Goal: Transaction & Acquisition: Obtain resource

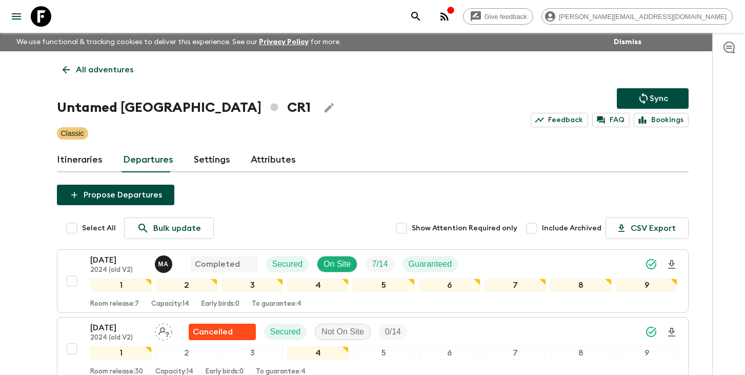
scroll to position [960, 0]
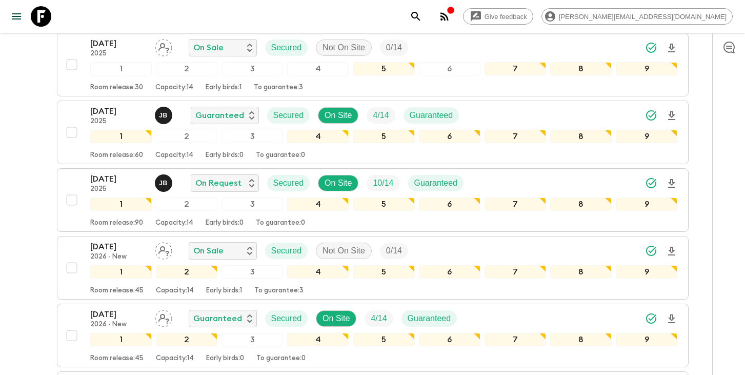
click at [422, 15] on icon "search adventures" at bounding box center [415, 16] width 12 height 12
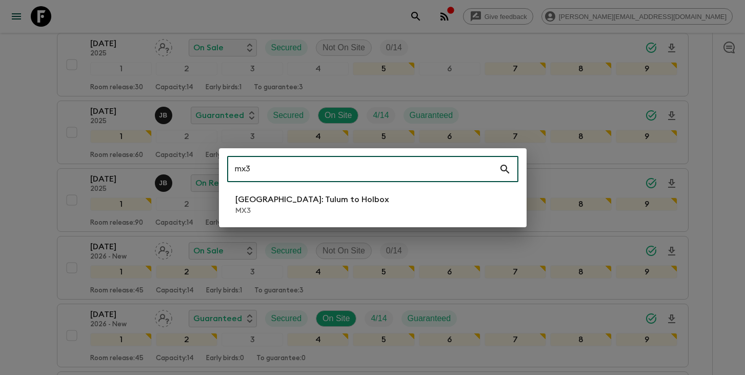
type input "mx3"
click at [319, 205] on p "MX3" at bounding box center [312, 210] width 154 height 10
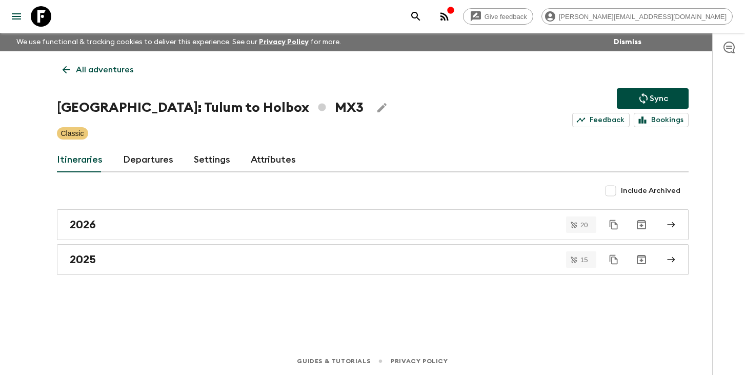
click at [137, 158] on link "Departures" at bounding box center [148, 160] width 50 height 25
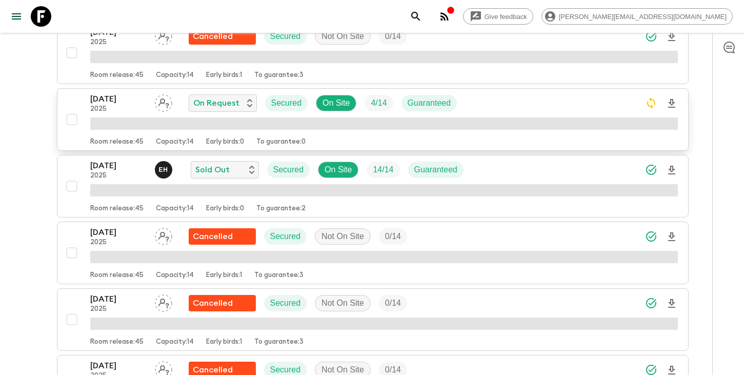
scroll to position [384, 0]
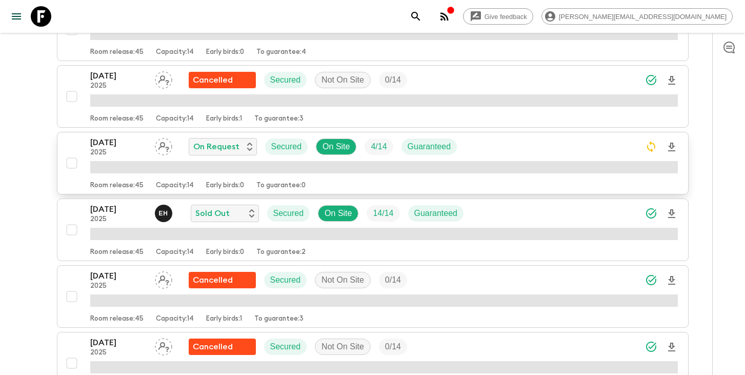
click at [118, 15] on p "[DATE]" at bounding box center [118, 9] width 56 height 12
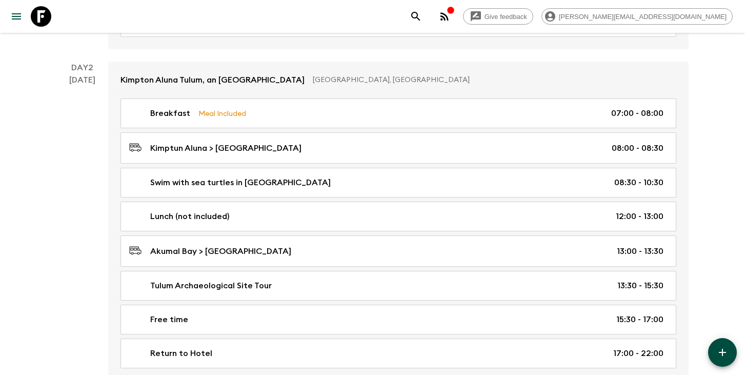
scroll to position [285, 0]
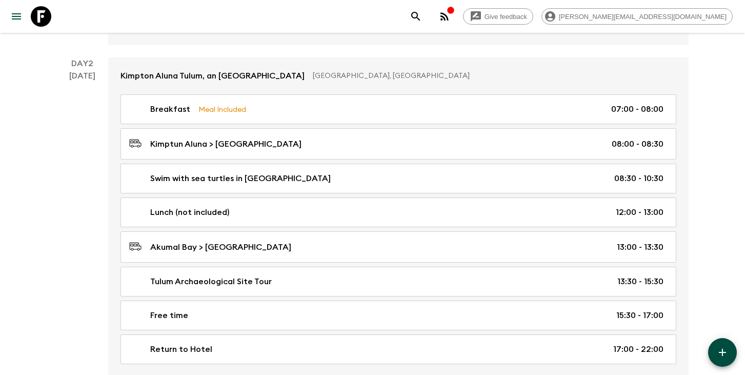
click at [420, 19] on icon "search adventures" at bounding box center [415, 16] width 9 height 9
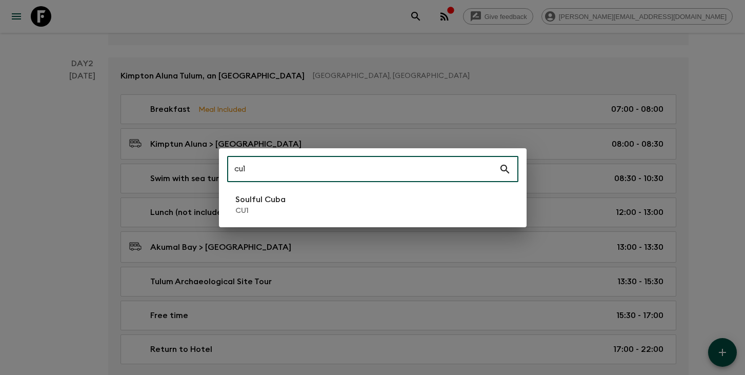
type input "cu1"
click at [297, 204] on li "Soulful Cuba CU1" at bounding box center [372, 204] width 291 height 29
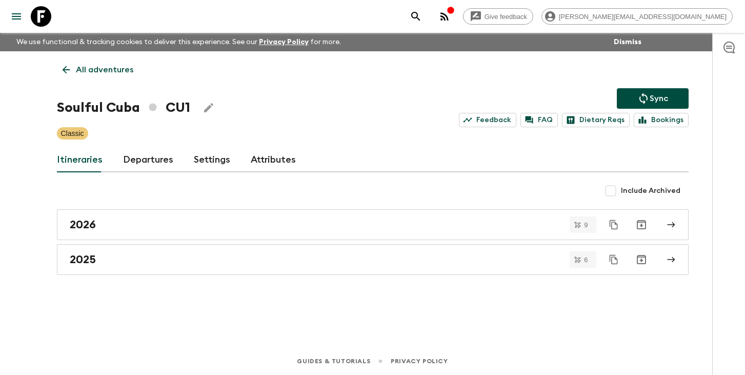
click at [141, 161] on link "Departures" at bounding box center [148, 160] width 50 height 25
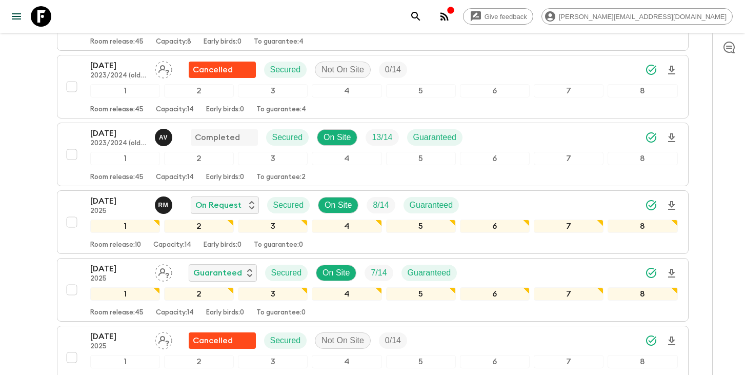
scroll to position [736, 0]
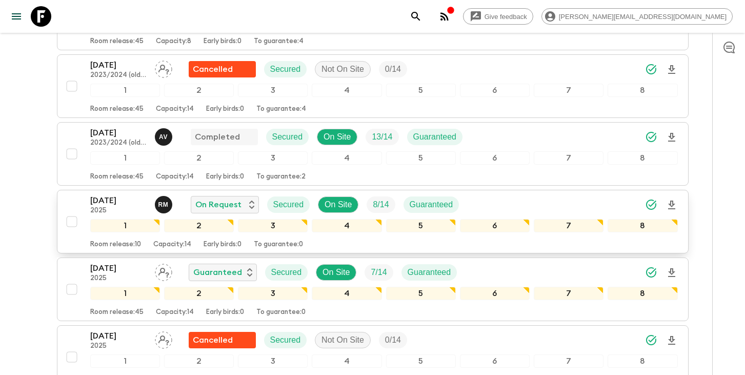
click at [556, 204] on div "[DATE] 2025 R M On Request Secured On Site 8 / 14 Guaranteed" at bounding box center [383, 204] width 587 height 20
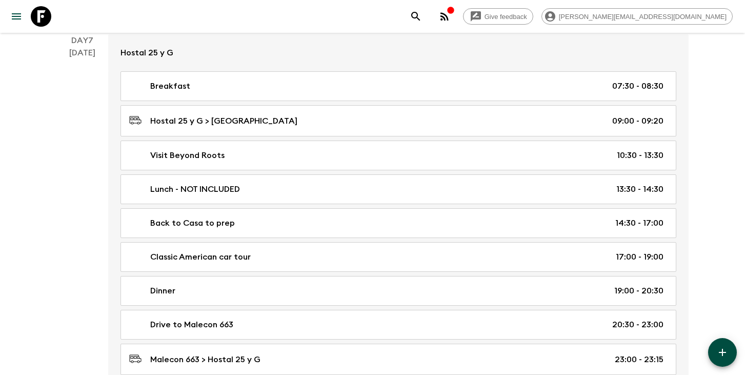
scroll to position [2618, 0]
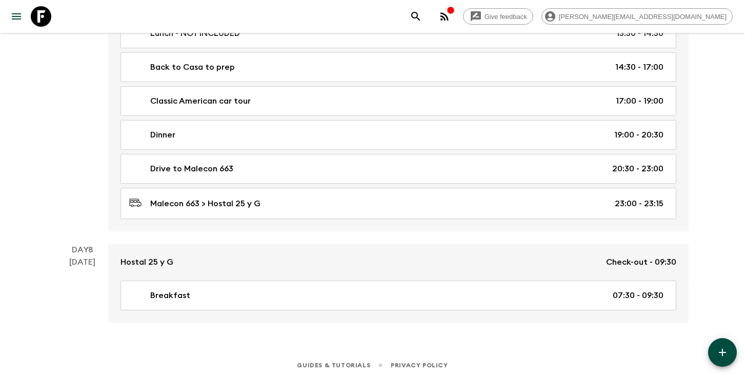
click at [422, 13] on icon "search adventures" at bounding box center [415, 16] width 12 height 12
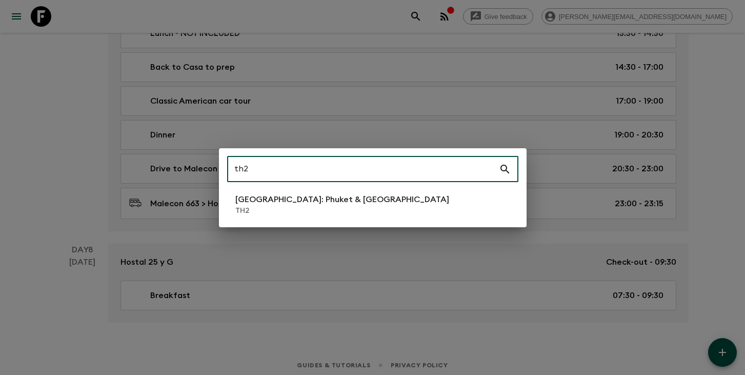
type input "th2"
click at [284, 201] on p "[GEOGRAPHIC_DATA]: Phuket & [GEOGRAPHIC_DATA]" at bounding box center [342, 199] width 214 height 12
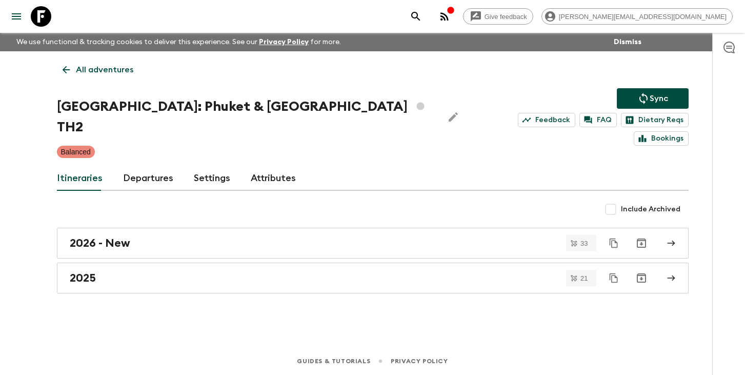
click at [135, 166] on link "Departures" at bounding box center [148, 178] width 50 height 25
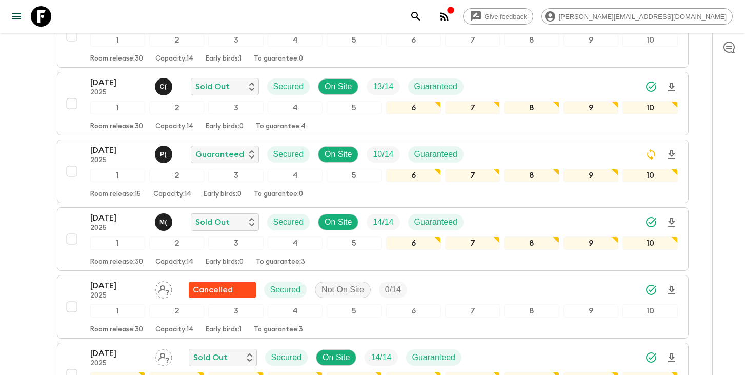
scroll to position [663, 0]
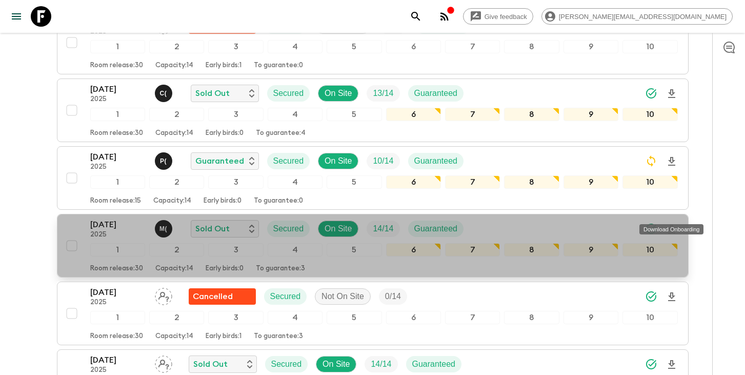
click at [671, 224] on icon "Download Onboarding" at bounding box center [671, 228] width 7 height 9
